Goal: Task Accomplishment & Management: Complete application form

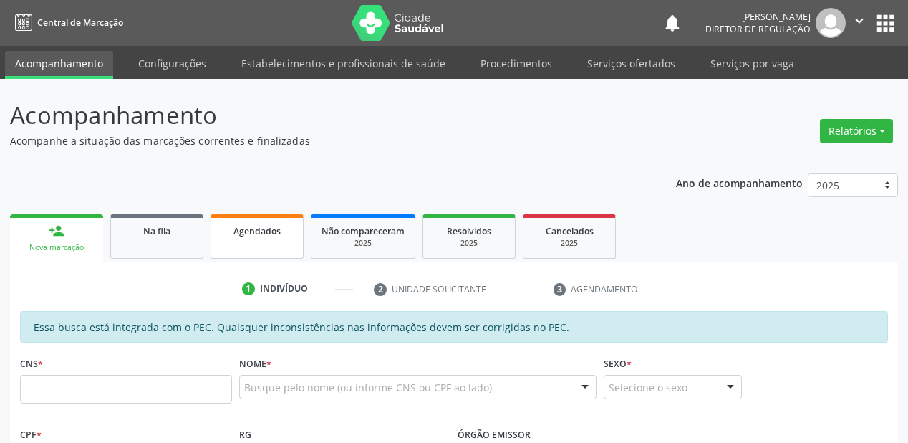
click at [262, 234] on span "Agendados" at bounding box center [257, 231] width 47 height 12
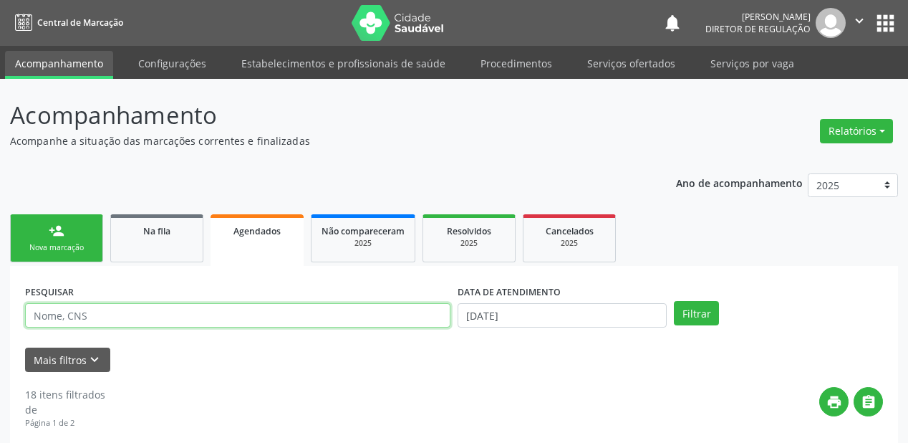
click at [69, 319] on input "text" at bounding box center [238, 315] width 426 height 24
type input "d"
type input "[PERSON_NAME]"
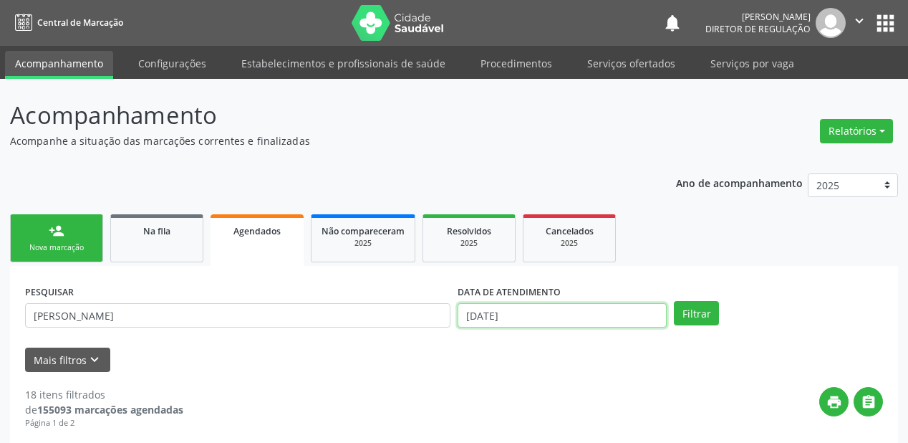
click at [543, 317] on input "[DATE]" at bounding box center [562, 315] width 209 height 24
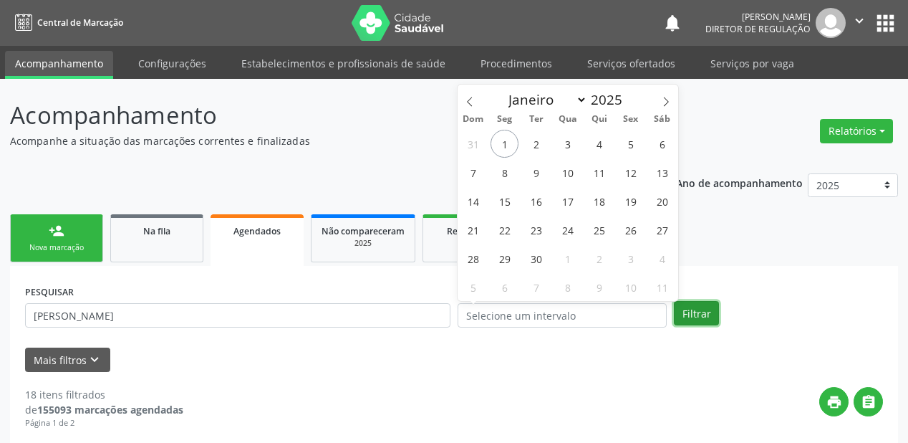
click at [692, 306] on button "Filtrar" at bounding box center [696, 313] width 45 height 24
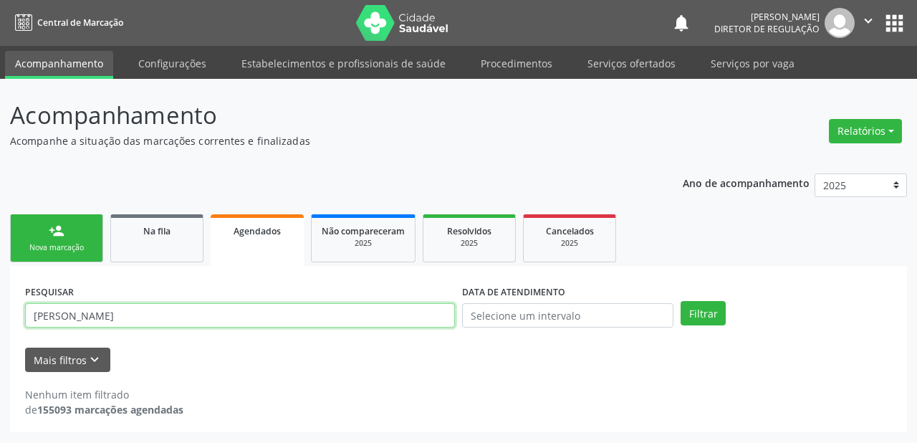
click at [62, 313] on input "[PERSON_NAME]" at bounding box center [240, 315] width 430 height 24
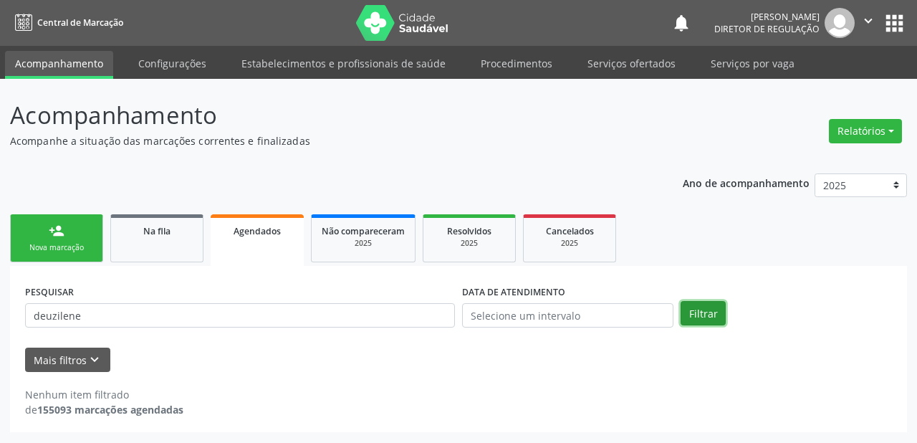
click at [711, 314] on button "Filtrar" at bounding box center [703, 313] width 45 height 24
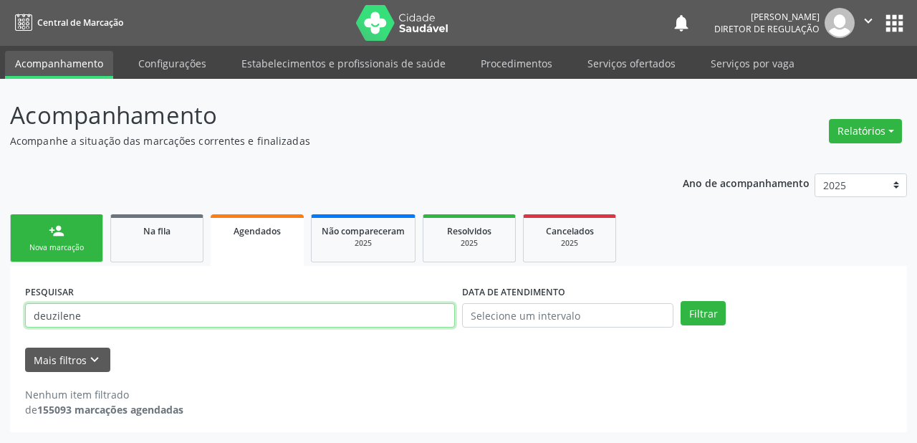
click at [95, 312] on input "deuzilene" at bounding box center [240, 315] width 430 height 24
type input "d"
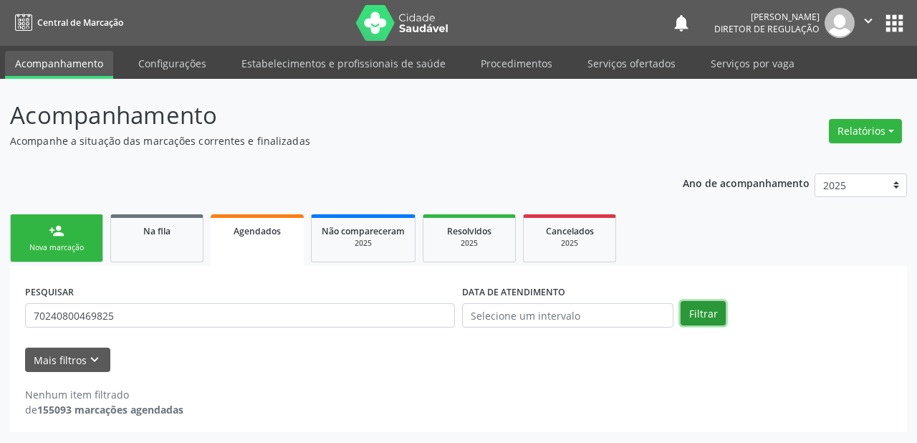
click at [696, 312] on button "Filtrar" at bounding box center [703, 313] width 45 height 24
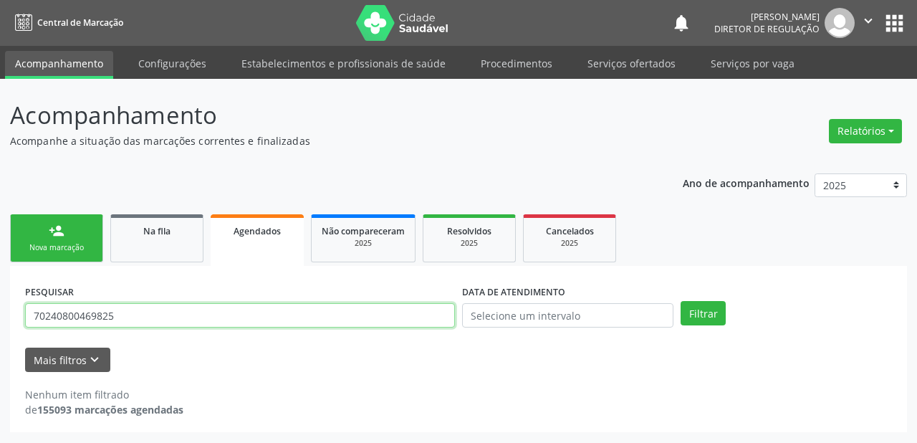
click at [148, 315] on input "70240800469825" at bounding box center [240, 315] width 430 height 24
type input "7"
type input "702408004698325"
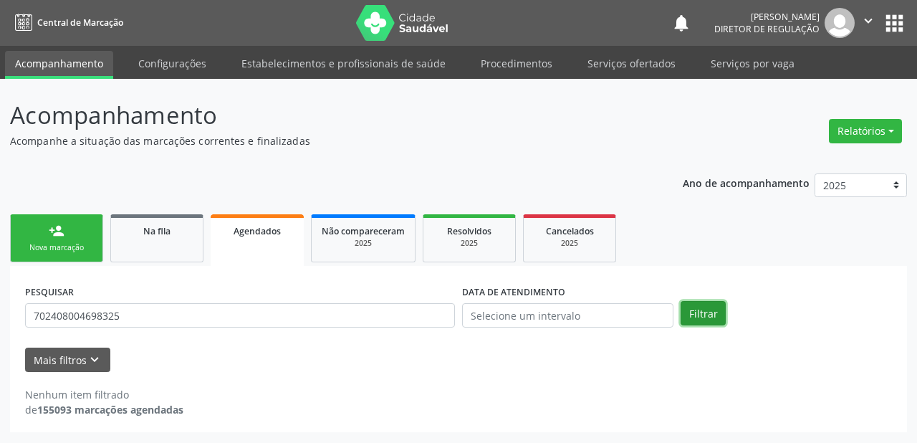
click at [712, 308] on button "Filtrar" at bounding box center [703, 313] width 45 height 24
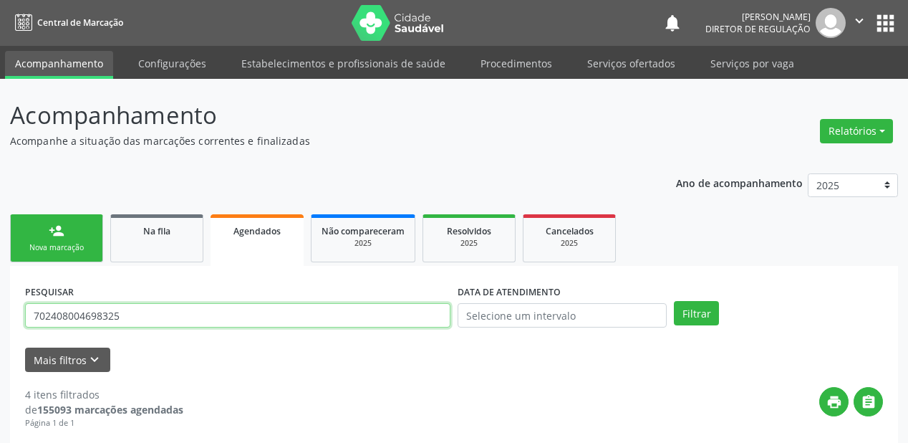
drag, startPoint x: 120, startPoint y: 315, endPoint x: 29, endPoint y: 315, distance: 91.0
click at [29, 315] on input "702408004698325" at bounding box center [238, 315] width 426 height 24
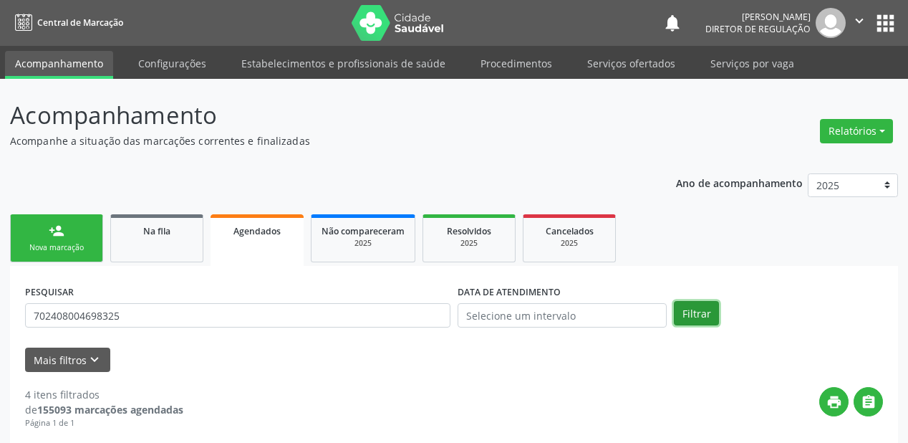
click at [681, 311] on button "Filtrar" at bounding box center [696, 313] width 45 height 24
click at [179, 233] on div "Na fila" at bounding box center [157, 230] width 72 height 15
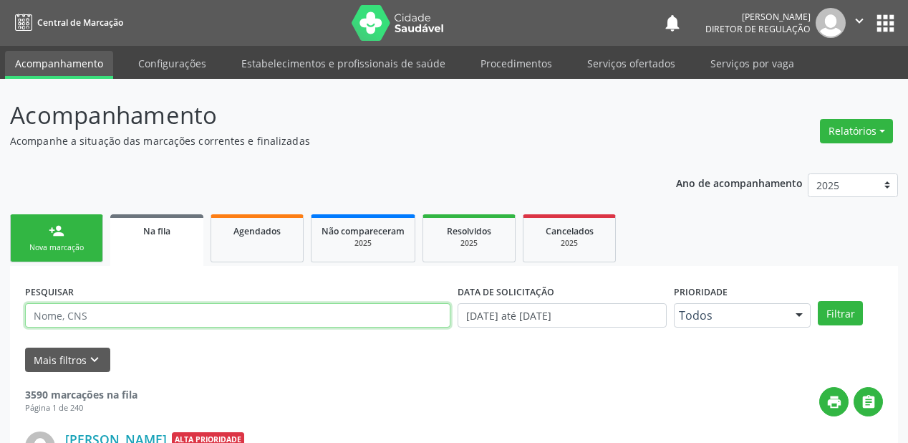
click at [100, 317] on input "text" at bounding box center [238, 315] width 426 height 24
paste input "702408004698325"
type input "702408004698325"
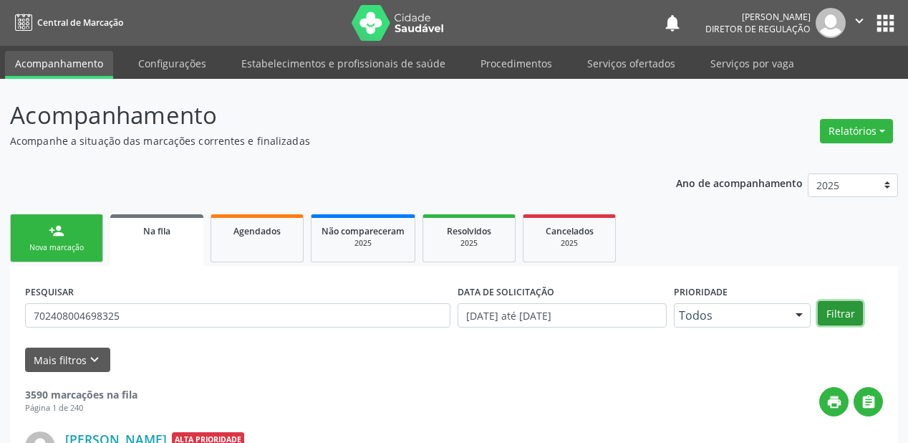
click at [825, 311] on button "Filtrar" at bounding box center [840, 313] width 45 height 24
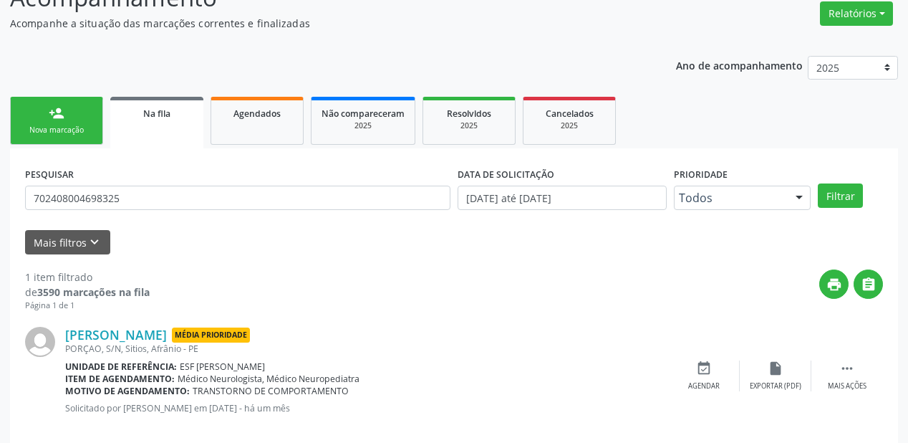
scroll to position [138, 0]
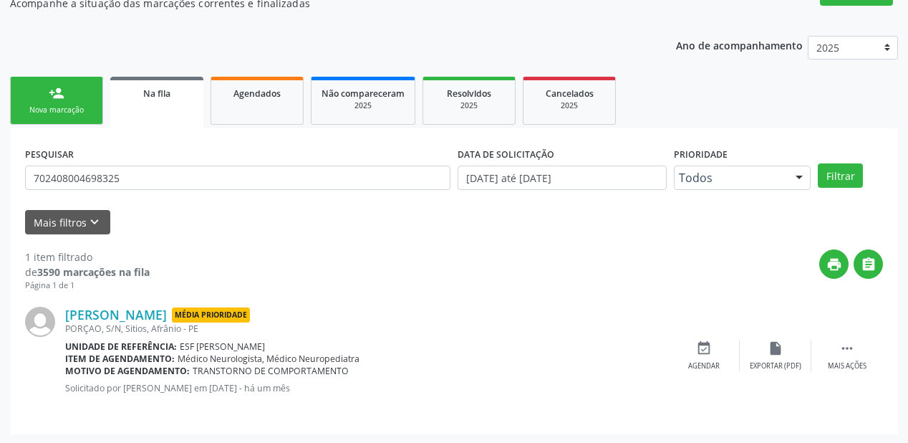
click at [74, 118] on link "person_add Nova marcação" at bounding box center [56, 101] width 93 height 48
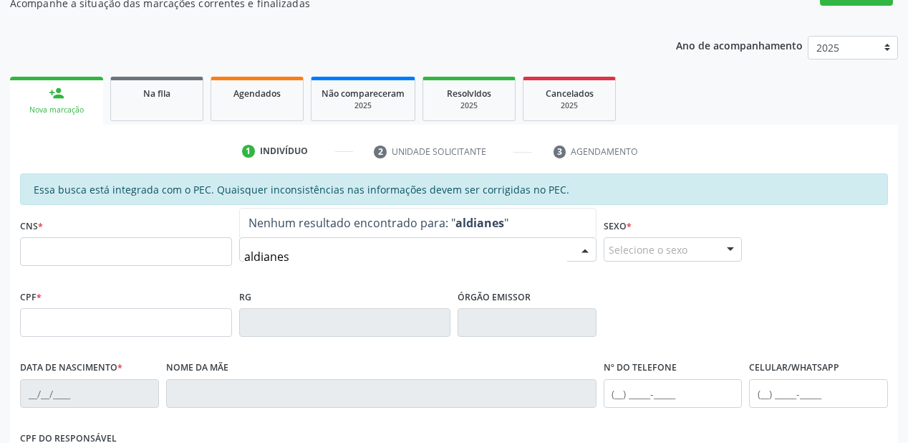
type input "aldianes"
